Goal: Task Accomplishment & Management: Manage account settings

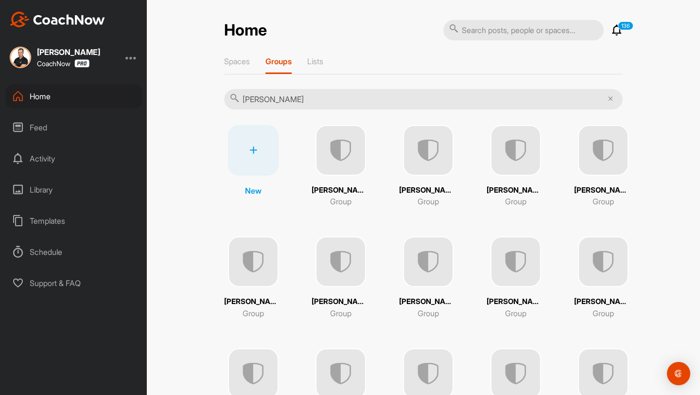
click at [612, 97] on icon at bounding box center [610, 98] width 5 height 5
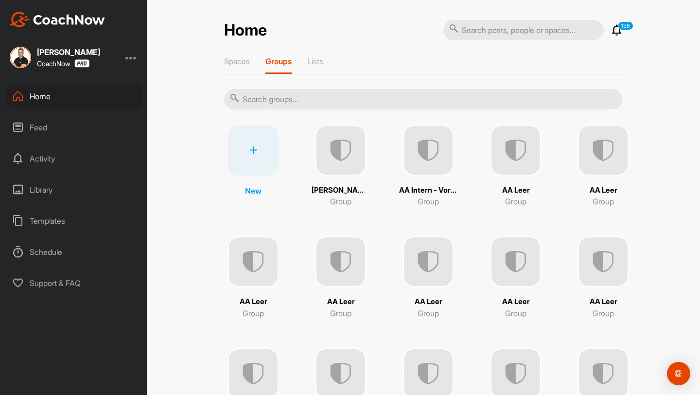
click at [427, 278] on img at bounding box center [428, 261] width 51 height 51
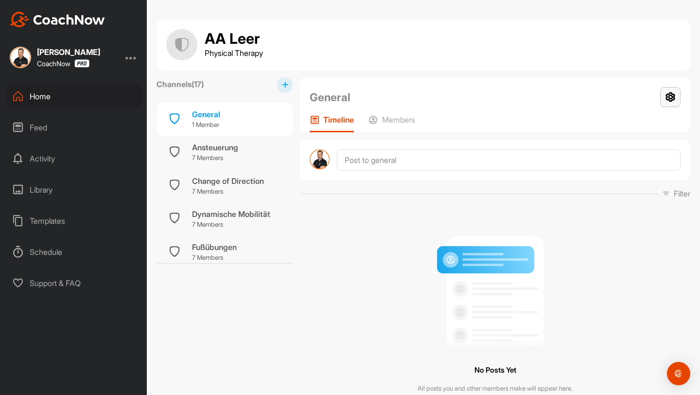
click at [668, 93] on icon at bounding box center [670, 97] width 20 height 20
click at [616, 127] on li "Group Settings" at bounding box center [641, 124] width 79 height 31
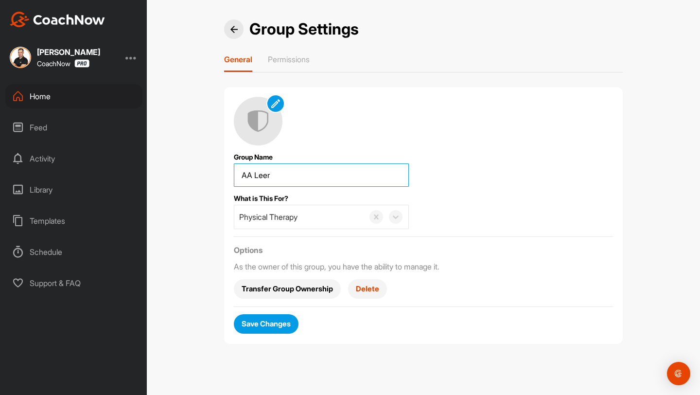
drag, startPoint x: 307, startPoint y: 174, endPoint x: 195, endPoint y: 172, distance: 111.8
click at [195, 172] on div "Group Settings General Permissions Group Name What is This For? Physical Therap…" at bounding box center [423, 197] width 553 height 395
type input "[PERSON_NAME]"
click at [267, 322] on span "Save Changes" at bounding box center [266, 323] width 49 height 10
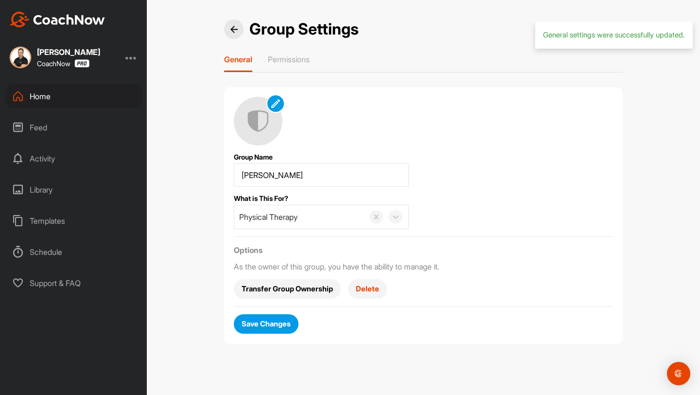
click at [231, 22] on div at bounding box center [233, 28] width 19 height 19
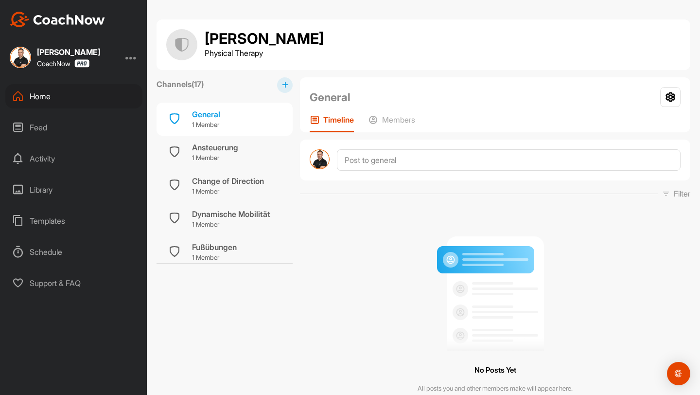
click at [418, 124] on div "Timeline Members" at bounding box center [495, 123] width 371 height 17
click at [404, 122] on p "Members" at bounding box center [398, 120] width 33 height 10
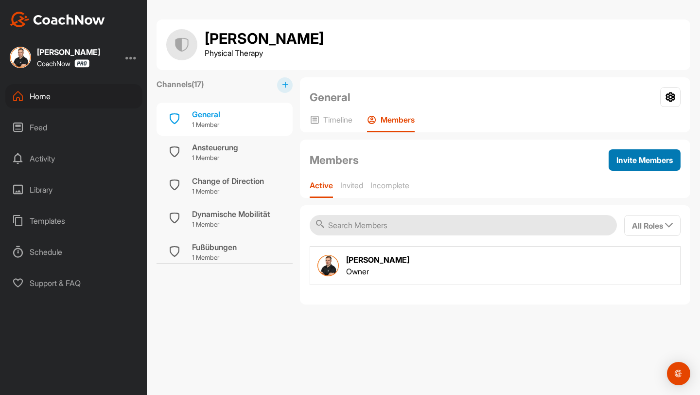
click at [630, 161] on span "Invite Members" at bounding box center [644, 160] width 56 height 10
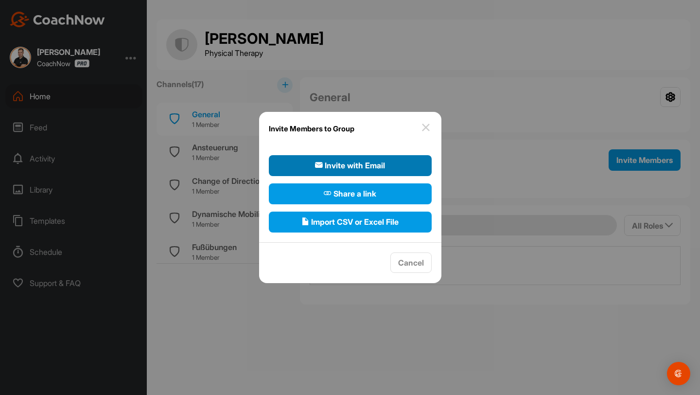
click at [338, 165] on span "Invite with Email" at bounding box center [350, 165] width 70 height 12
select select"] "player"
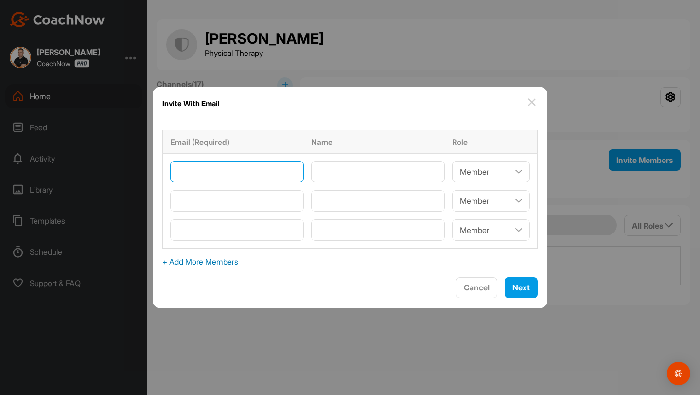
click at [278, 165] on input"] "email" at bounding box center [237, 171] width 134 height 21
type input"] "[PERSON_NAME][EMAIL_ADDRESS][PERSON_NAME][DOMAIN_NAME]"
click at [275, 202] on input"] "email" at bounding box center [237, 200] width 134 height 21
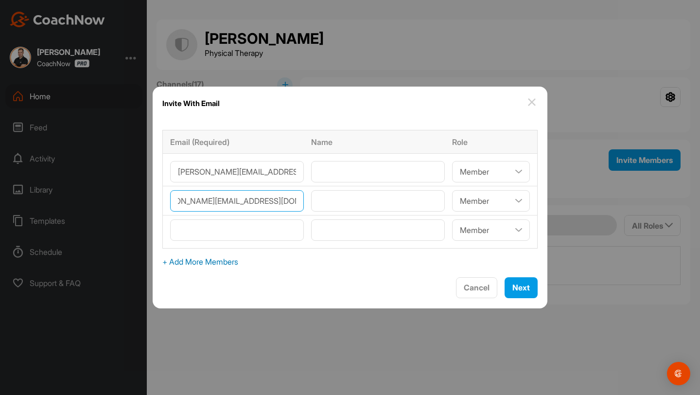
scroll to position [0, 29]
type input"] "[PERSON_NAME][EMAIL_ADDRESS][DOMAIN_NAME]"
click at [270, 229] on input"] "email" at bounding box center [237, 229] width 134 height 21
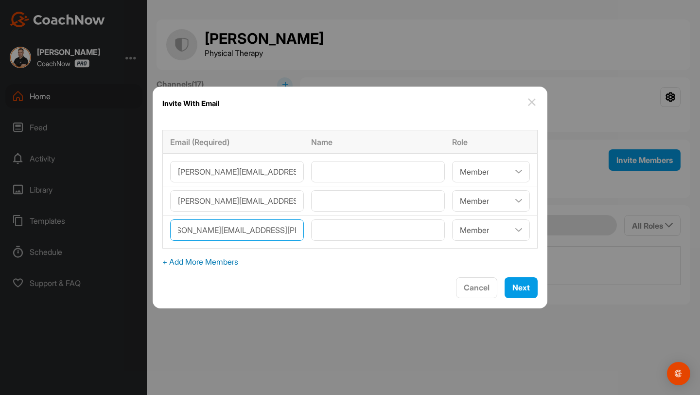
scroll to position [0, 22]
type input"] "[PERSON_NAME][EMAIL_ADDRESS][PERSON_NAME][DOMAIN_NAME]"
click at [261, 260] on span "+ Add More Members" at bounding box center [349, 262] width 375 height 12
select select"] "player"
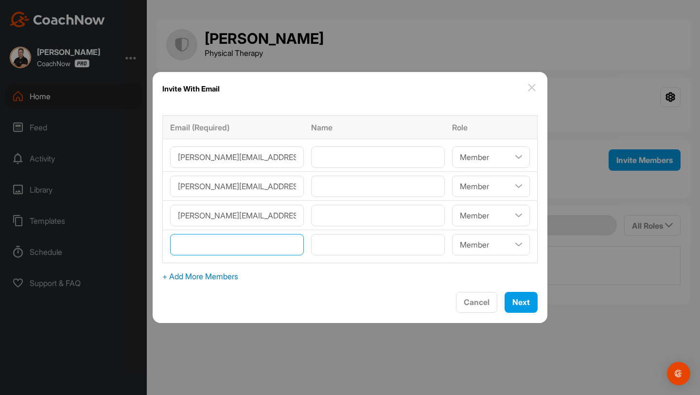
click at [250, 244] on input"] "email" at bounding box center [237, 244] width 134 height 21
type input"] "[PERSON_NAME][EMAIL_ADDRESS][PERSON_NAME][DOMAIN_NAME]"
click at [260, 274] on span "+ Add More Members" at bounding box center [349, 276] width 375 height 12
select select"] "player"
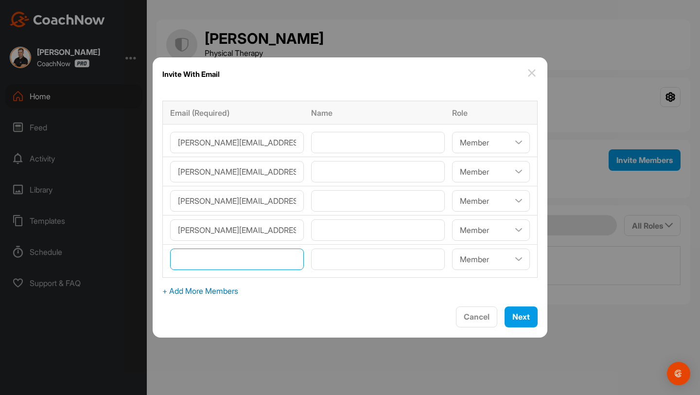
click at [248, 260] on input"] "email" at bounding box center [237, 258] width 134 height 21
type input"] "[PERSON_NAME][EMAIL_ADDRESS][DOMAIN_NAME]"
click at [331, 150] on input"] "text" at bounding box center [378, 142] width 134 height 21
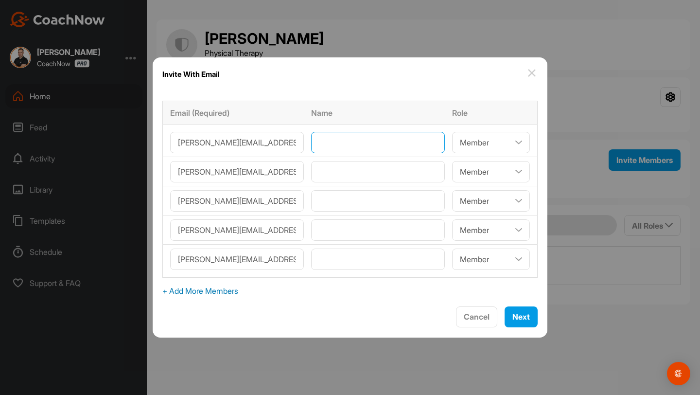
type input"] "[PERSON_NAME]"
click at [375, 169] on input"] "text" at bounding box center [378, 171] width 134 height 21
type input"] "[PERSON_NAME]"
click at [365, 198] on input"] "text" at bounding box center [378, 200] width 134 height 21
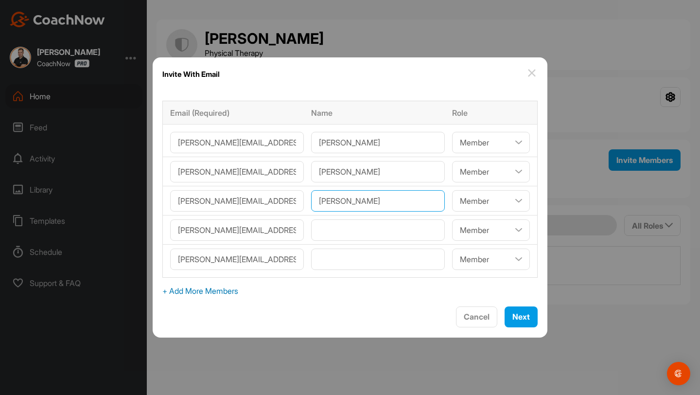
type input"] "[PERSON_NAME]"
click at [362, 226] on input"] "text" at bounding box center [378, 229] width 134 height 21
type input"] "[PERSON_NAME]"
click at [364, 257] on input"] "text" at bounding box center [378, 258] width 134 height 21
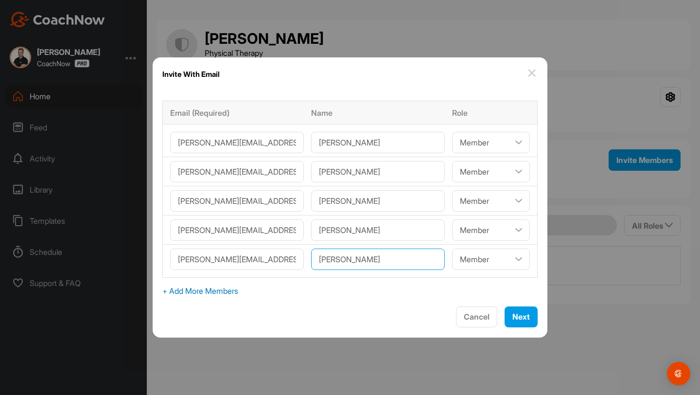
type input"] "[PERSON_NAME]"
click at [488, 137] on select"] "Coach/Admin Member Viewer" at bounding box center [491, 142] width 78 height 21
select select"] "coach"
click at [461, 170] on select"] "Coach/Admin Member Viewer" at bounding box center [491, 171] width 78 height 21
select select"] "coach"
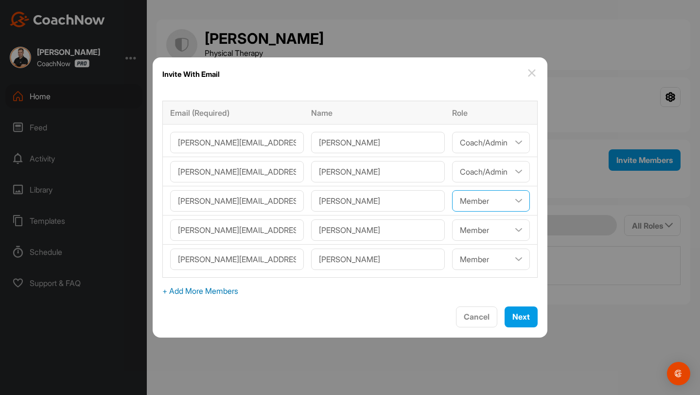
click at [452, 201] on select"] "Coach/Admin Member Viewer" at bounding box center [491, 200] width 78 height 21
select select"] "coach"
click at [452, 227] on select"] "Coach/Admin Member Viewer" at bounding box center [491, 229] width 78 height 21
select select"] "coach"
click at [452, 257] on select"] "Coach/Admin Member Viewer" at bounding box center [491, 258] width 78 height 21
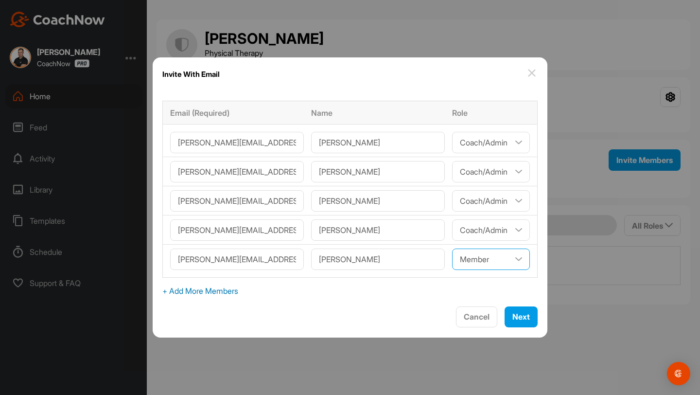
select select"] "coach"
click at [505, 323] on button "Next" at bounding box center [521, 316] width 33 height 21
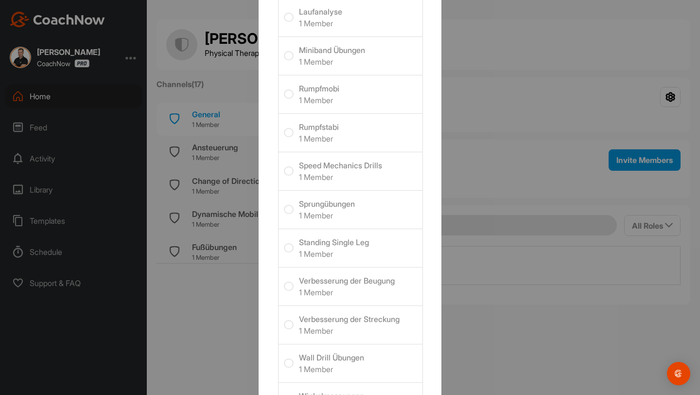
scroll to position [242, 0]
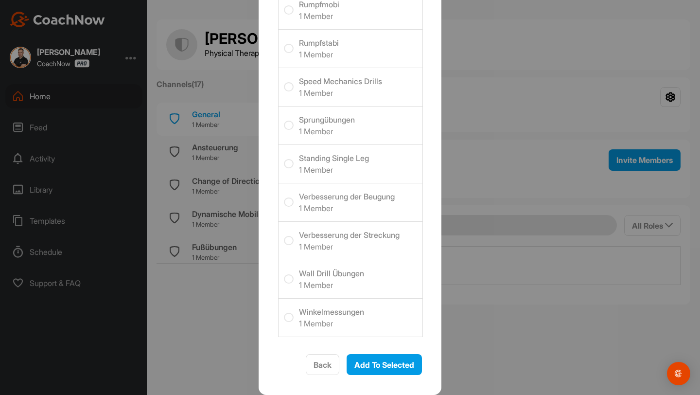
click at [390, 361] on span "Add To Selected" at bounding box center [384, 365] width 60 height 10
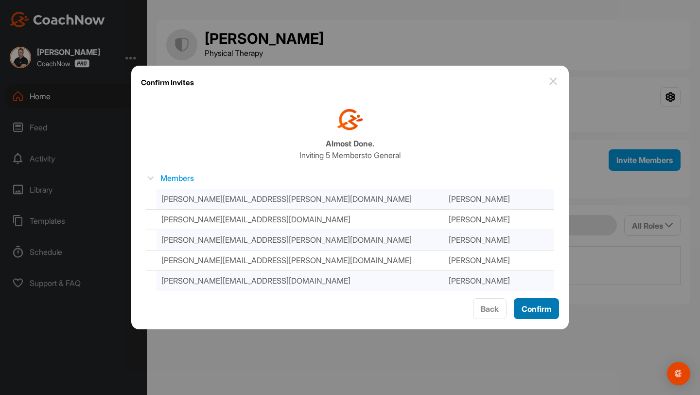
click at [530, 308] on span "Confirm" at bounding box center [537, 309] width 30 height 10
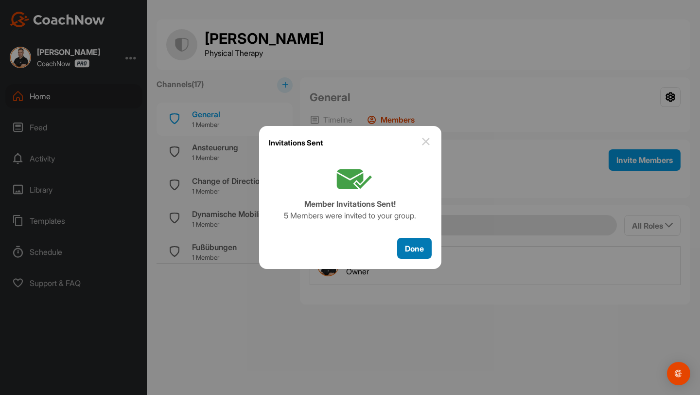
click at [410, 247] on span "Done" at bounding box center [414, 249] width 19 height 10
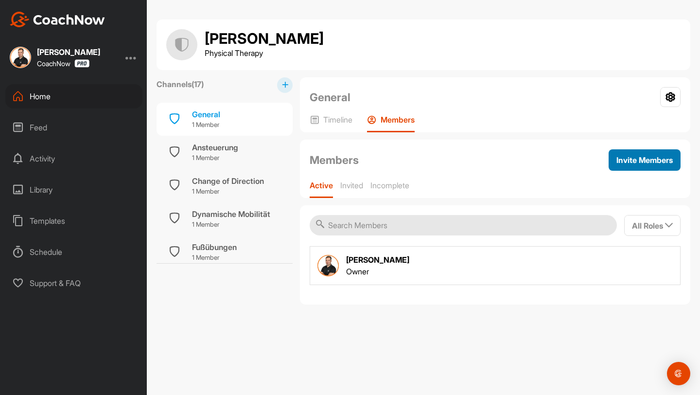
click at [631, 156] on span "Invite Members" at bounding box center [644, 160] width 56 height 10
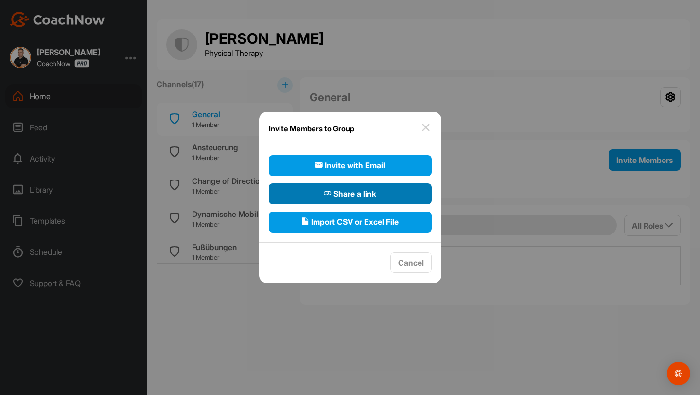
click at [357, 193] on span "Share a link" at bounding box center [350, 194] width 52 height 12
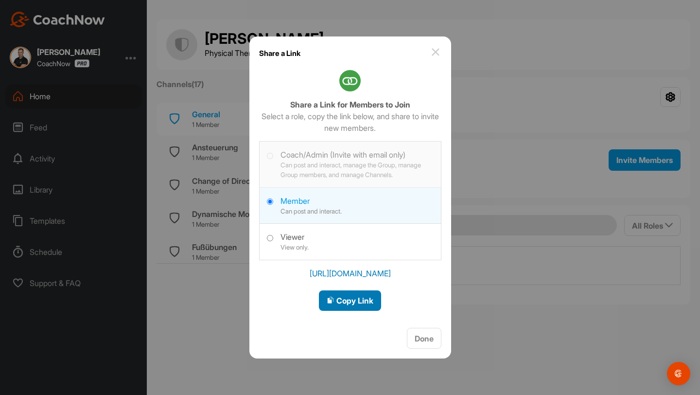
click at [360, 300] on span "Copy Link" at bounding box center [350, 301] width 47 height 10
click at [416, 334] on span "Done" at bounding box center [424, 338] width 19 height 10
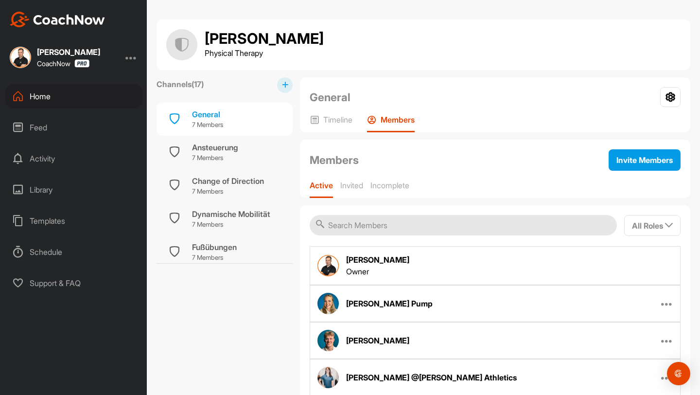
click at [34, 97] on div "Home" at bounding box center [73, 96] width 137 height 24
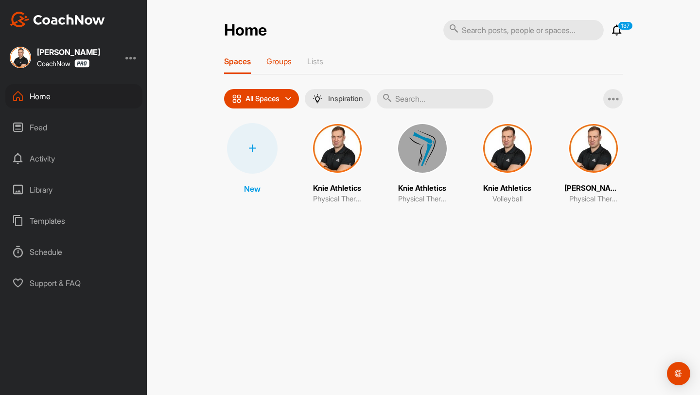
click at [275, 61] on p "Groups" at bounding box center [278, 61] width 25 height 10
